Goal: Task Accomplishment & Management: Manage account settings

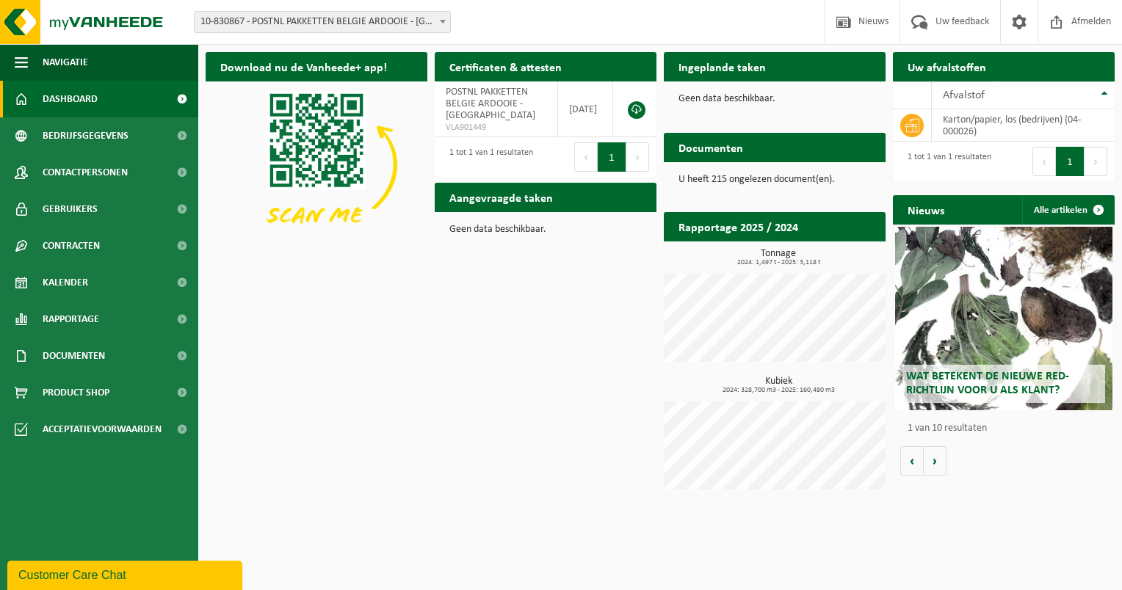
click at [435, 23] on span at bounding box center [442, 21] width 15 height 19
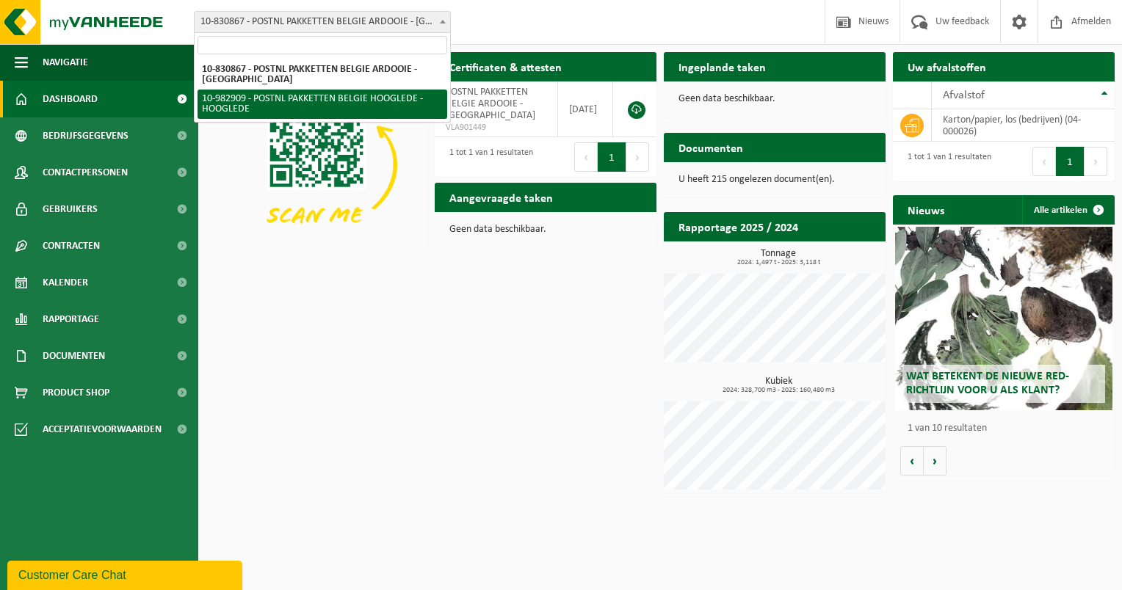
select select "162888"
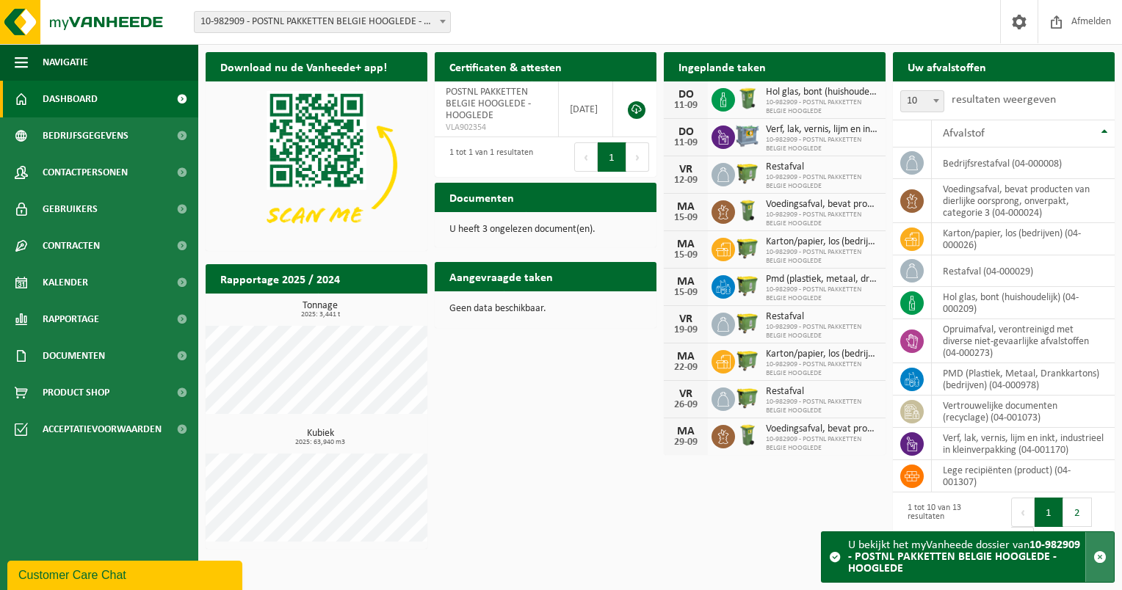
click at [1102, 559] on span "button" at bounding box center [1099, 557] width 13 height 13
